Goal: Task Accomplishment & Management: Manage account settings

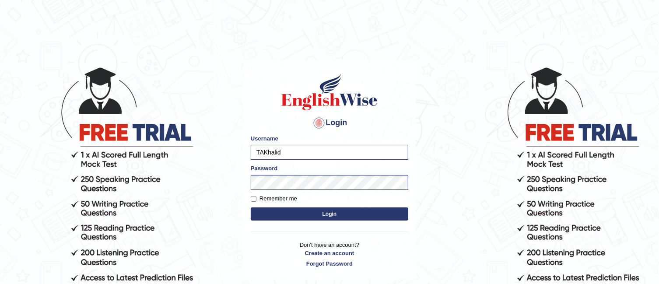
click at [281, 211] on button "Login" at bounding box center [330, 213] width 158 height 13
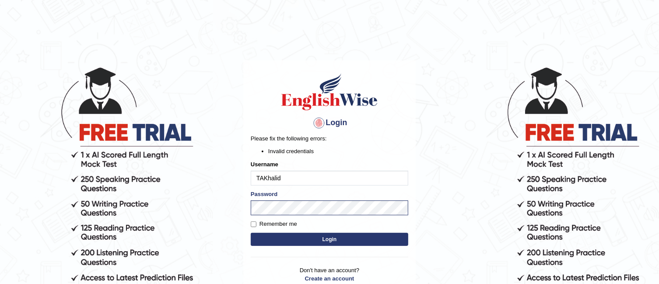
click at [328, 243] on button "Login" at bounding box center [330, 239] width 158 height 13
click at [255, 222] on input "Remember me" at bounding box center [254, 224] width 6 height 6
checkbox input "true"
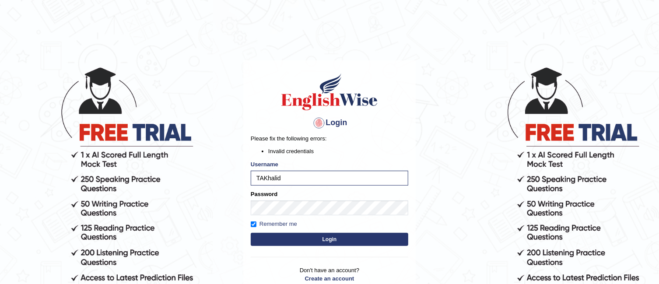
click at [286, 241] on button "Login" at bounding box center [330, 239] width 158 height 13
click at [398, 105] on h1 at bounding box center [330, 91] width 158 height 39
